Goal: Check status: Check status

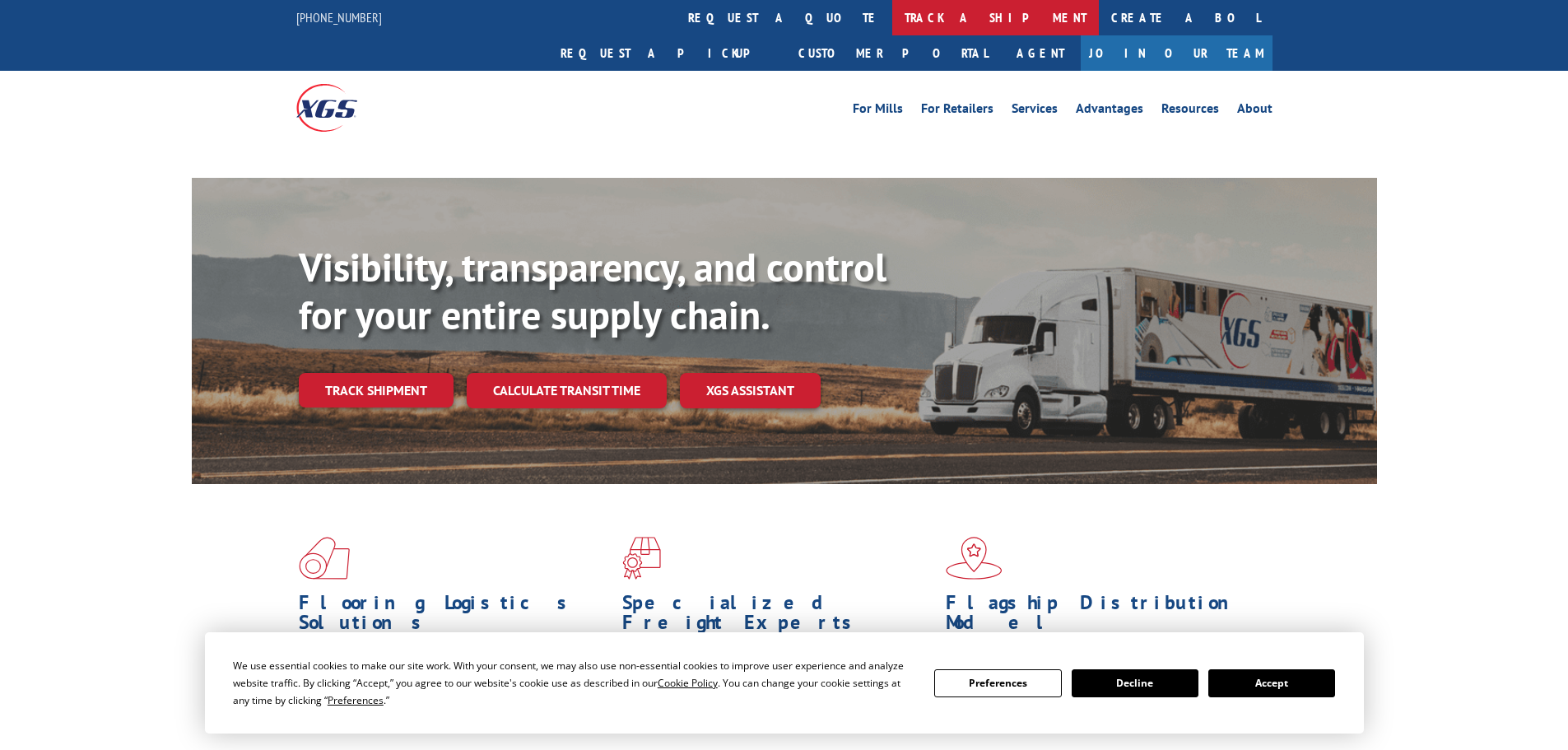
click at [893, 9] on link "track a shipment" at bounding box center [996, 17] width 207 height 35
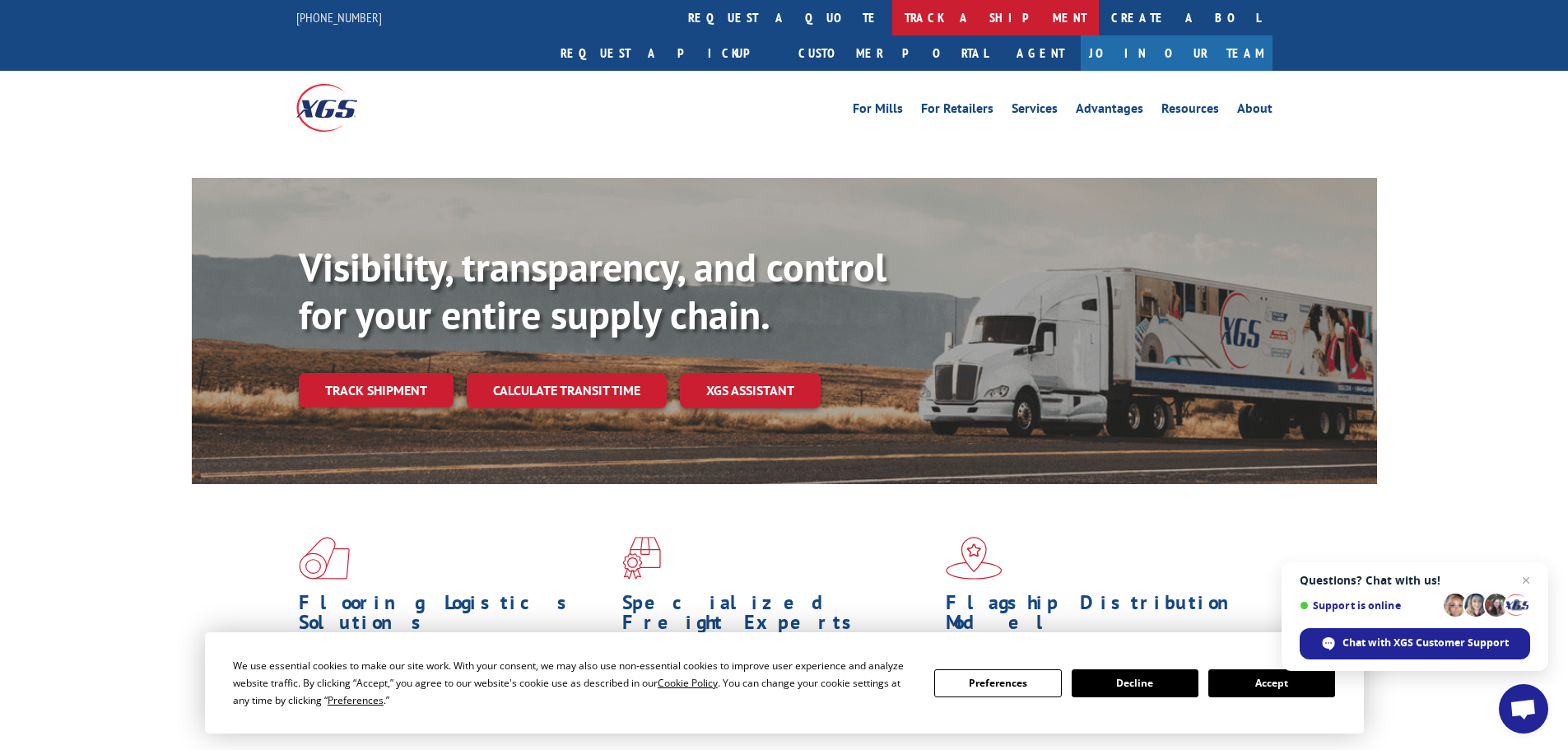
click at [893, 24] on link "track a shipment" at bounding box center [996, 17] width 207 height 35
click at [893, 19] on link "track a shipment" at bounding box center [996, 17] width 207 height 35
click at [1269, 692] on button "Accept" at bounding box center [1271, 683] width 127 height 28
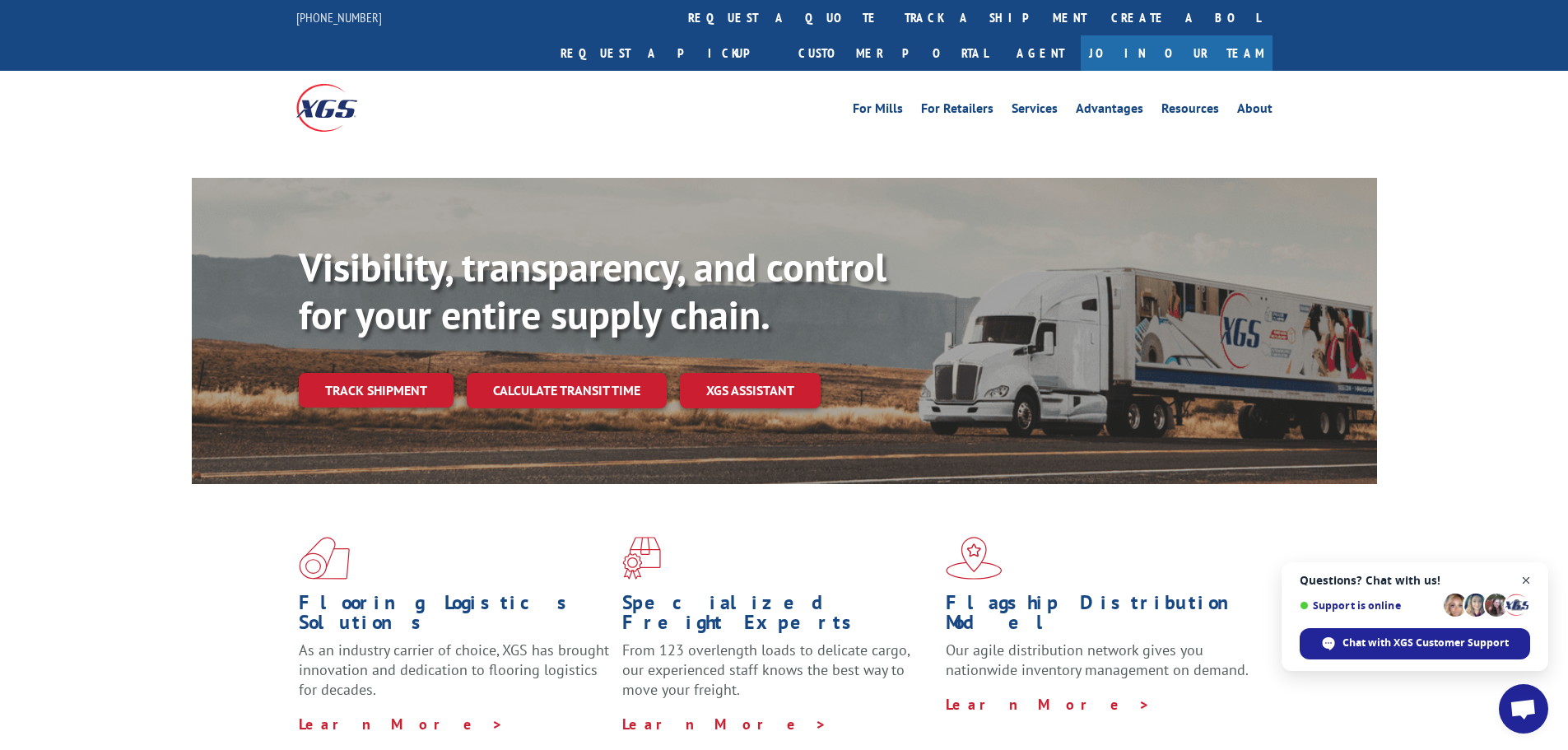
click at [1527, 576] on span "Close chat" at bounding box center [1527, 581] width 21 height 21
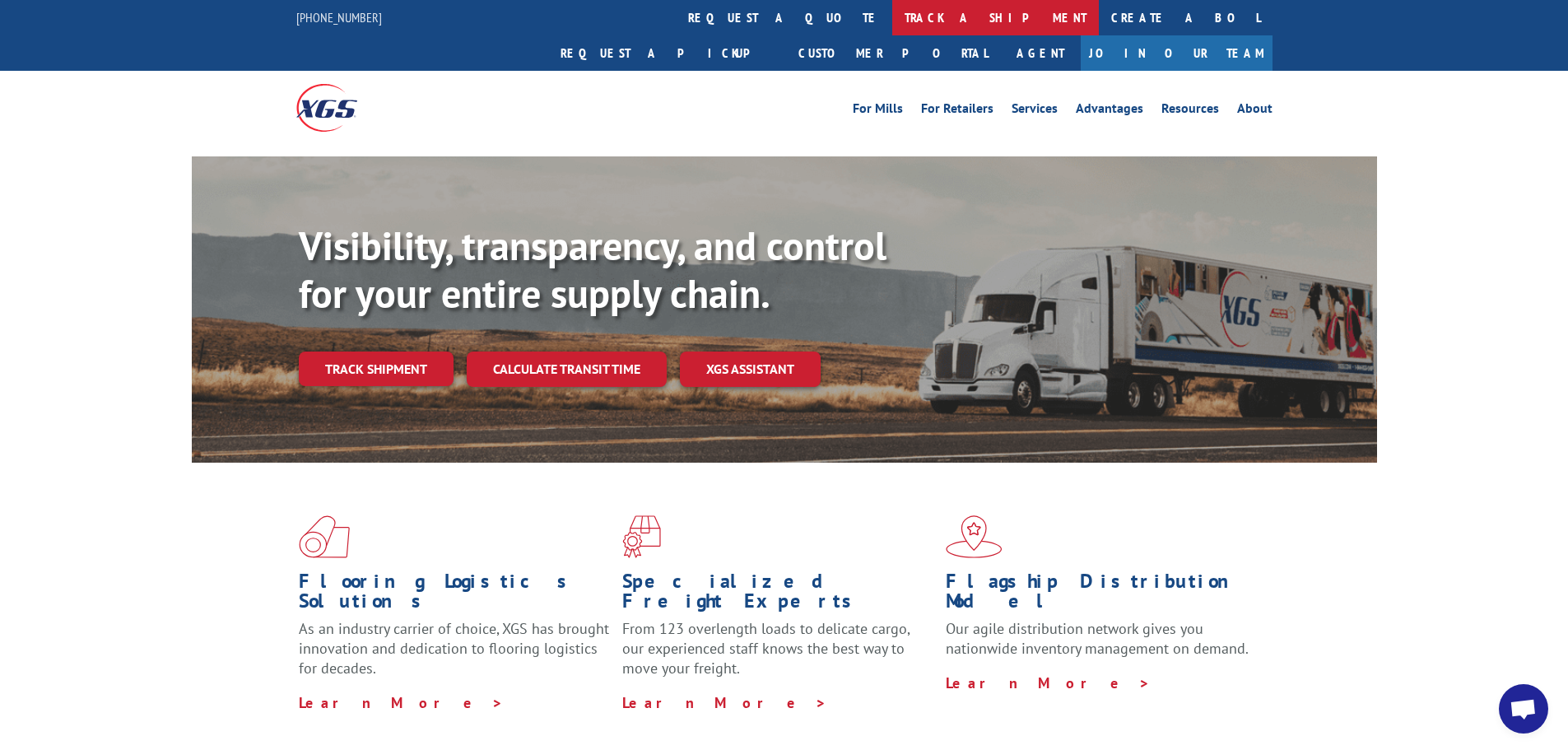
click at [893, 16] on link "track a shipment" at bounding box center [996, 17] width 207 height 35
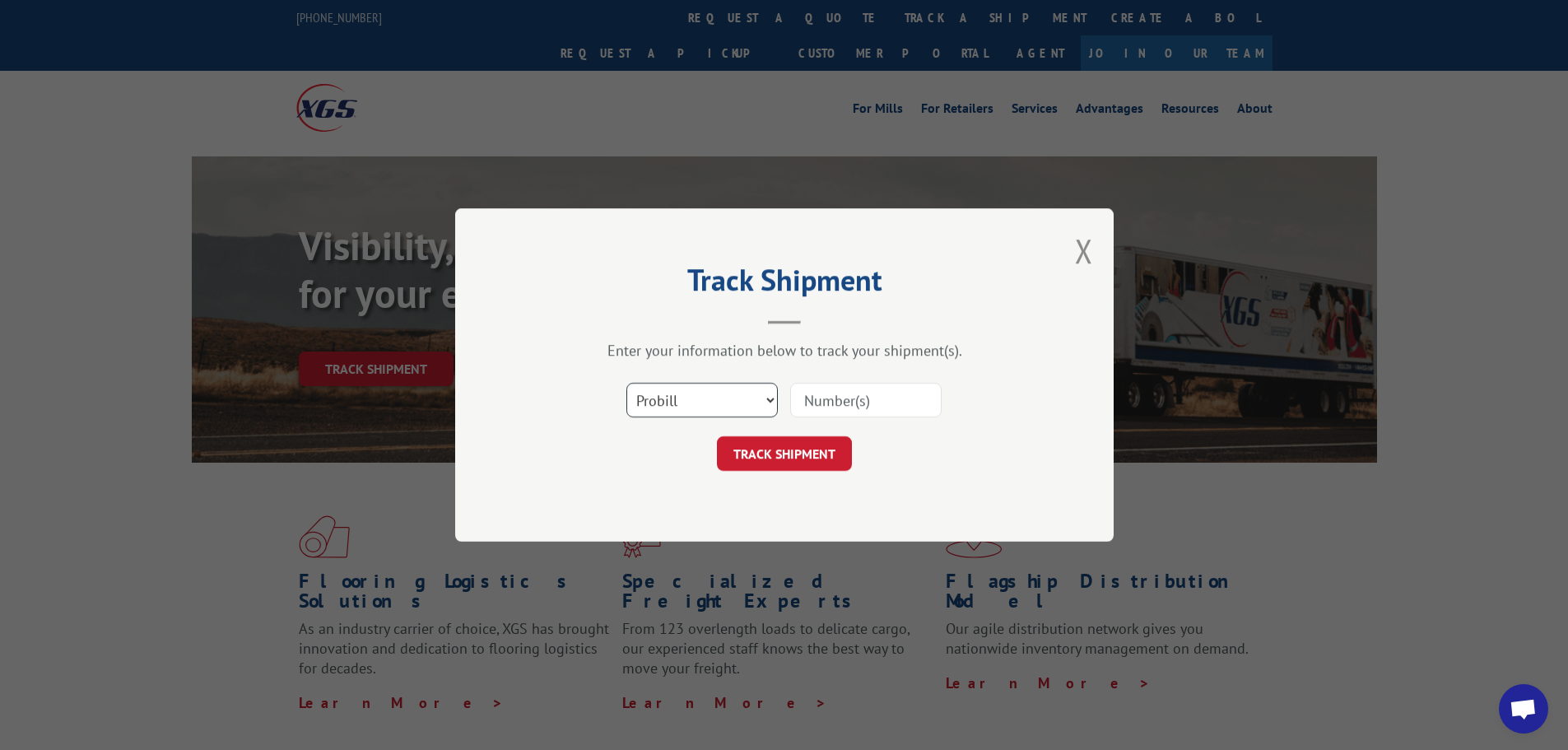
click at [748, 411] on select "Select category... Probill BOL PO" at bounding box center [702, 400] width 151 height 34
click at [627, 383] on select "Select category... Probill BOL PO" at bounding box center [702, 400] width 151 height 34
click at [839, 403] on input at bounding box center [866, 400] width 151 height 34
paste input "17471555"
type input "17471555"
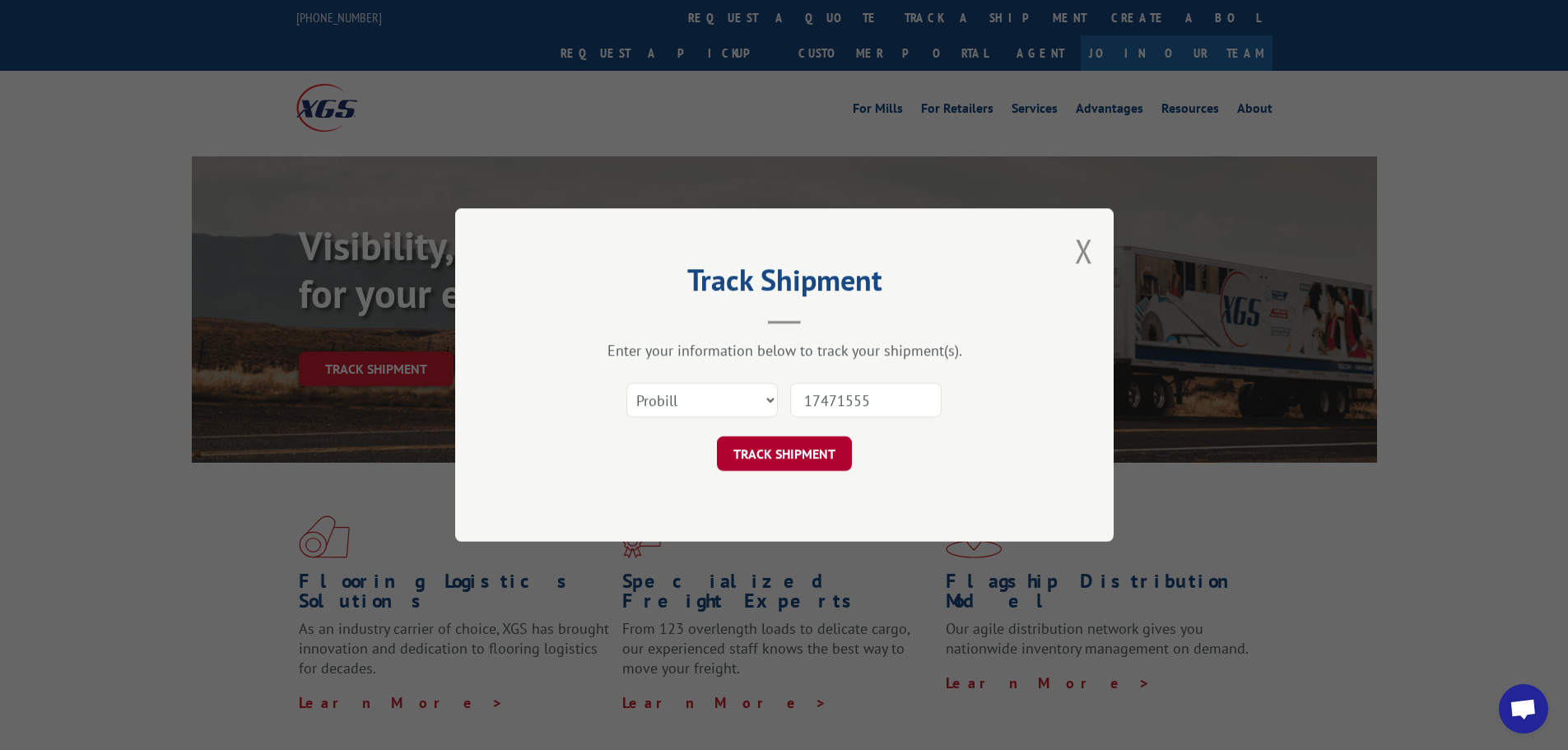
click at [806, 452] on button "TRACK SHIPMENT" at bounding box center [784, 453] width 135 height 34
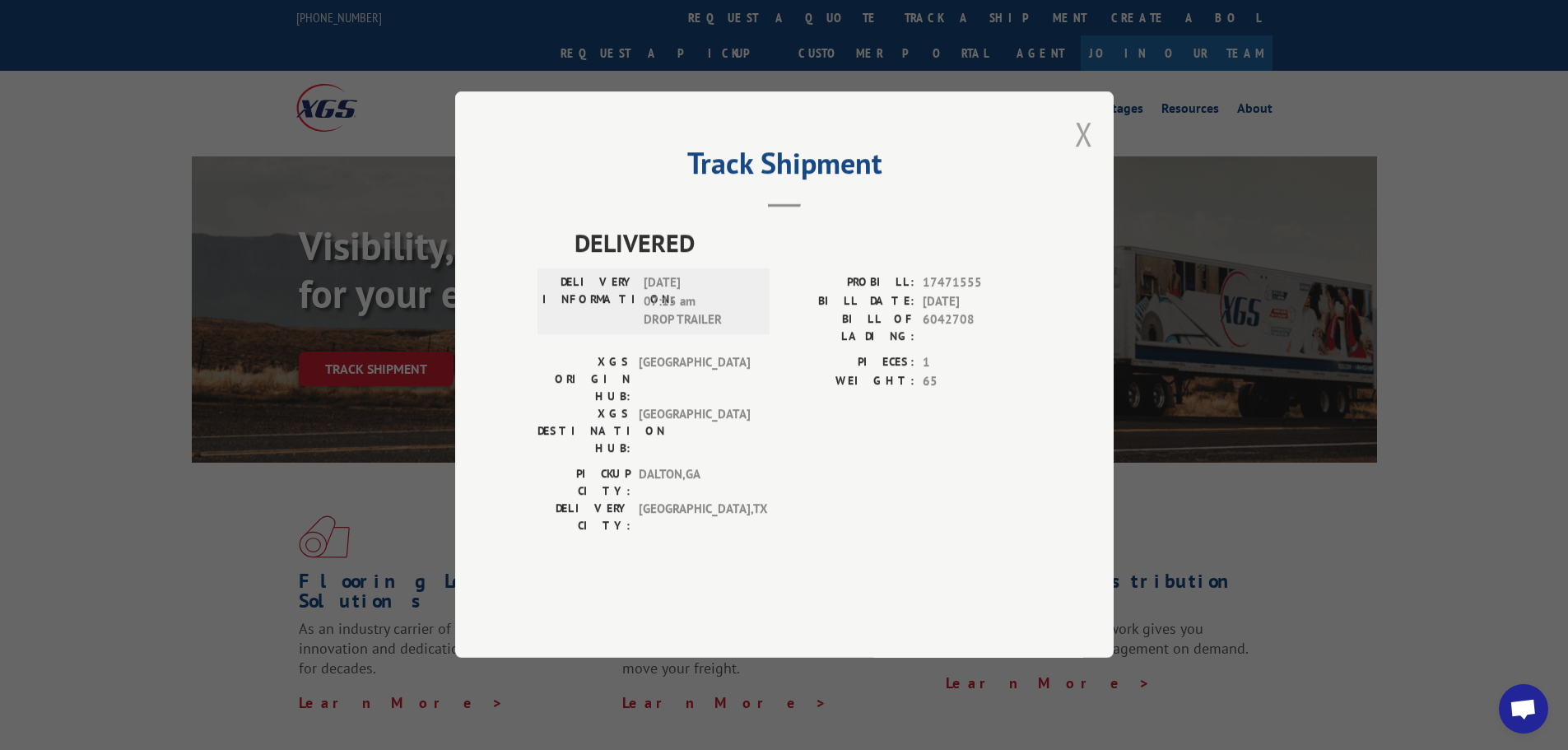
click at [1082, 156] on button "Close modal" at bounding box center [1084, 134] width 18 height 44
